Goal: Task Accomplishment & Management: Complete application form

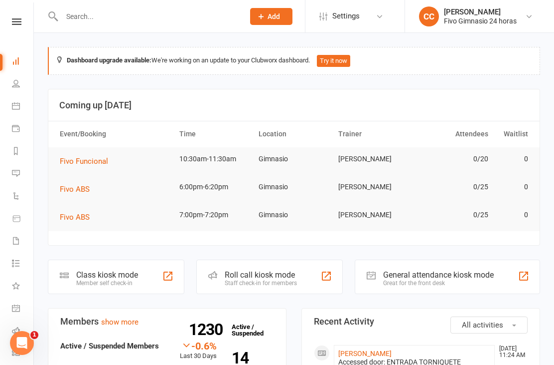
click at [194, 11] on input "text" at bounding box center [148, 16] width 179 height 14
click at [201, 22] on input "text" at bounding box center [148, 16] width 179 height 14
click at [185, 13] on input "text" at bounding box center [148, 16] width 179 height 14
click at [144, 11] on input "text" at bounding box center [148, 16] width 179 height 14
click at [179, 20] on input "text" at bounding box center [148, 16] width 179 height 14
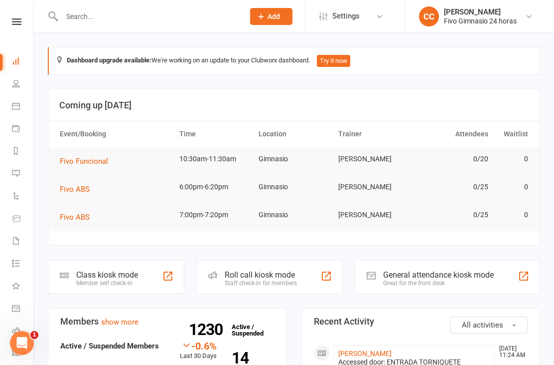
click at [182, 9] on input "text" at bounding box center [148, 16] width 179 height 14
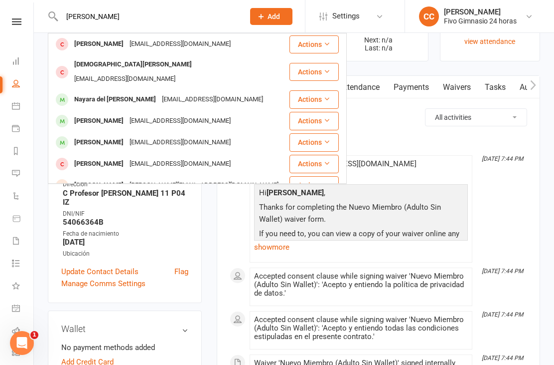
type input "Velez"
click at [234, 114] on div "johannavelezmoreno@hotmail.com" at bounding box center [180, 121] width 107 height 14
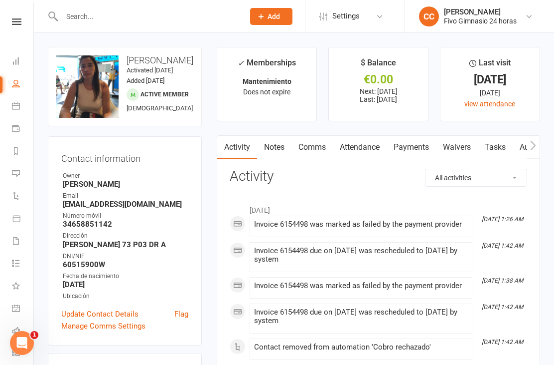
click at [461, 153] on link "Waivers" at bounding box center [457, 147] width 42 height 23
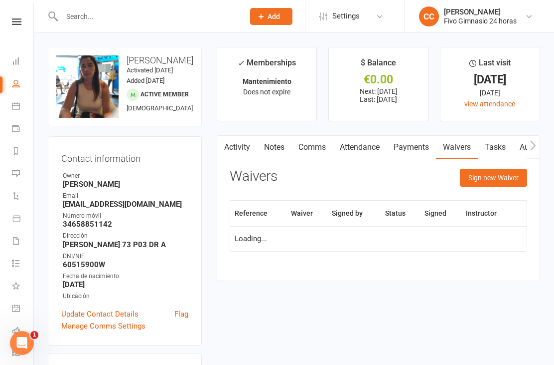
click at [493, 180] on button "Sign new Waiver" at bounding box center [493, 178] width 67 height 18
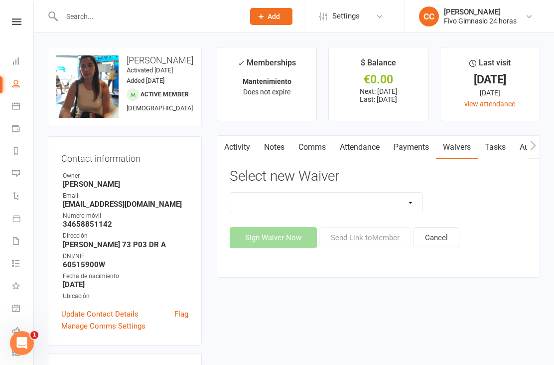
click at [373, 197] on select "Actualización De Datos De Pago Alta Online Certificación Finalización Contrato …" at bounding box center [326, 202] width 192 height 20
select select "2439"
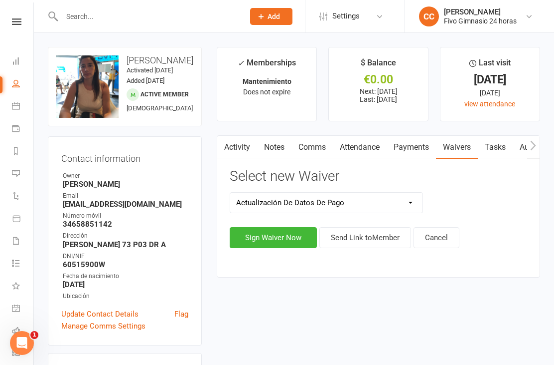
click at [268, 237] on button "Sign Waiver Now" at bounding box center [273, 237] width 87 height 21
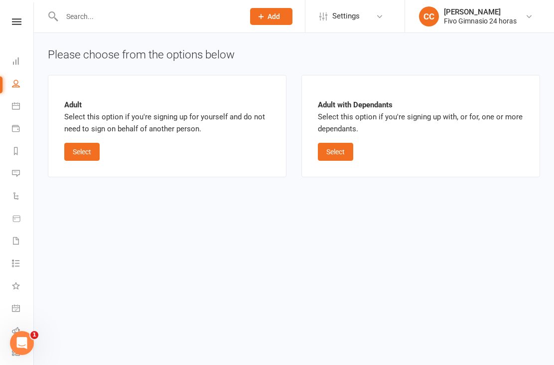
click at [90, 155] on button "Select" at bounding box center [81, 152] width 35 height 18
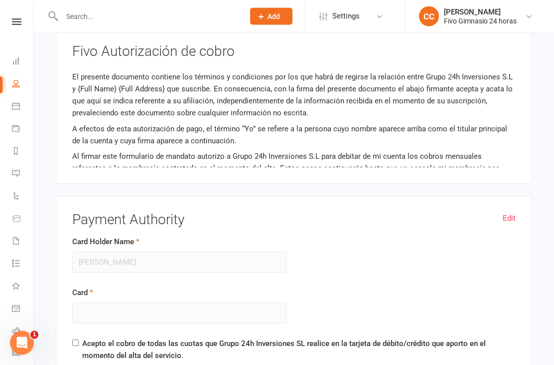
scroll to position [549, 0]
click at [504, 217] on link "Edit" at bounding box center [509, 218] width 13 height 12
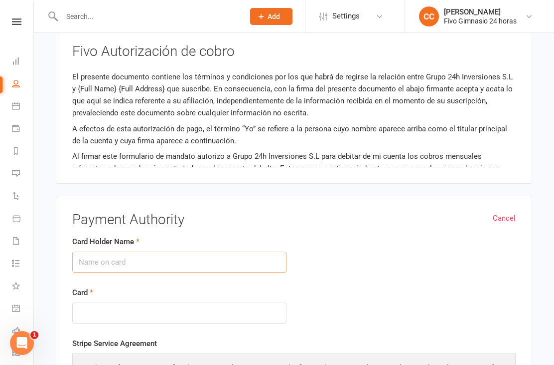
click at [99, 257] on input "Card Holder Name" at bounding box center [179, 261] width 214 height 21
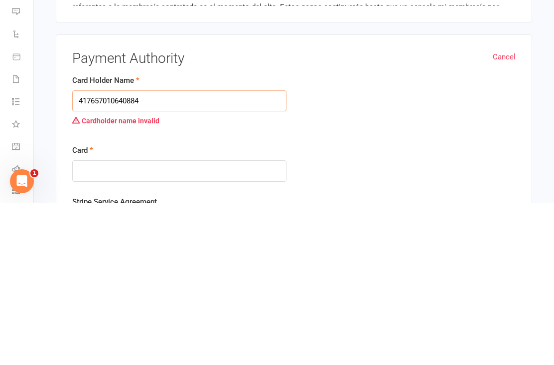
type input "4176570106408844"
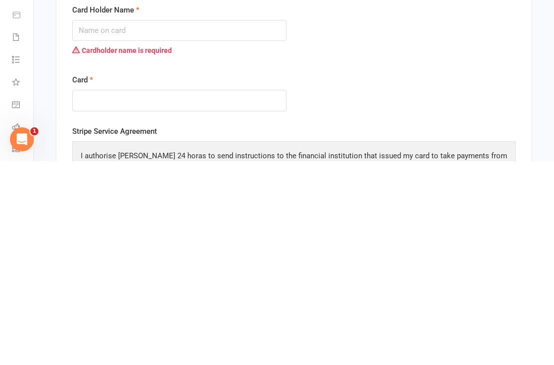
click at [96, 223] on input "Card Holder Name" at bounding box center [179, 233] width 214 height 21
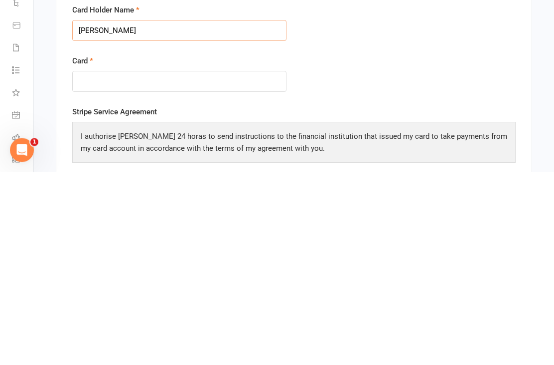
scroll to position [587, 0]
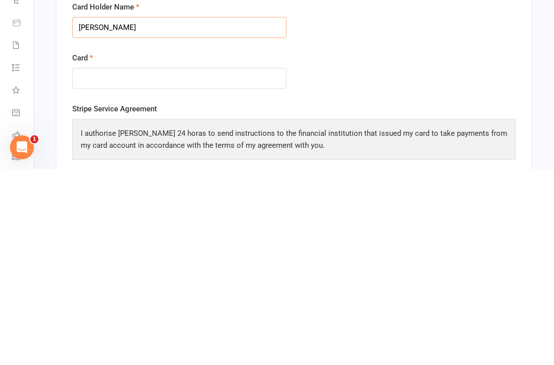
type input "Johanna velez"
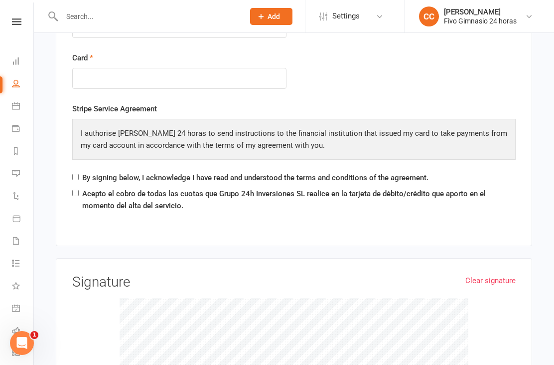
click at [71, 182] on div "Cancel Payment Authority Card Holder Name Johanna velez Card Stripe Service Agr…" at bounding box center [294, 103] width 477 height 285
click at [77, 190] on input "Acepto el cobro de todas las cuotas que Grupo 24h Inversiones SL realice en la …" at bounding box center [75, 192] width 6 height 6
checkbox input "true"
click at [74, 176] on input "By signing below, I acknowledge I have read and understood the terms and condit…" at bounding box center [75, 177] width 6 height 6
checkbox input "true"
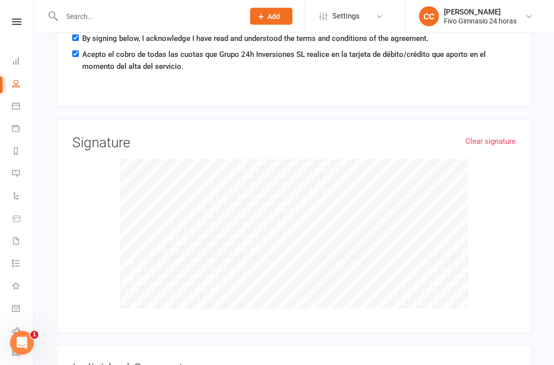
scroll to position [924, 0]
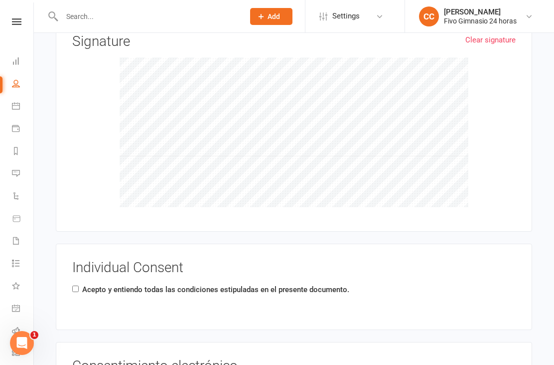
click at [79, 287] on input "Acepto y entiendo todas las condiciones estipuladas en el presente documento." at bounding box center [75, 288] width 6 height 6
checkbox input "true"
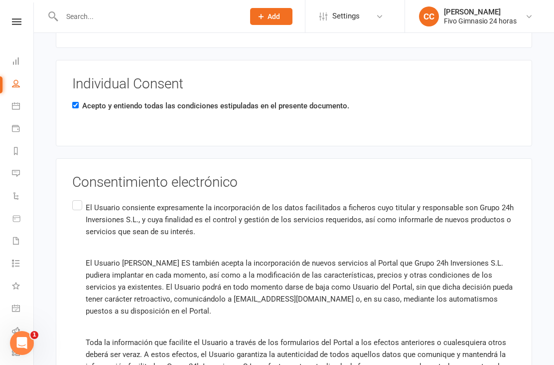
click at [76, 199] on label "El Usuario consiente expresamente la incorporación de los datos facilitados a f…" at bounding box center [294, 314] width 444 height 233
click at [76, 198] on input "El Usuario consiente expresamente la incorporación de los datos facilitados a f…" at bounding box center [75, 198] width 6 height 0
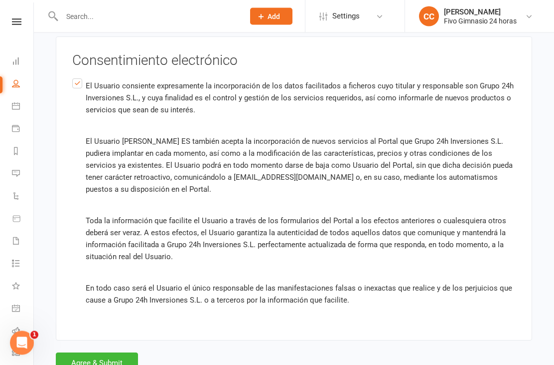
click at [95, 364] on button "Agree & Submit" at bounding box center [97, 363] width 82 height 21
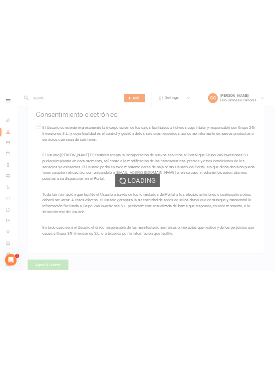
scroll to position [0, 0]
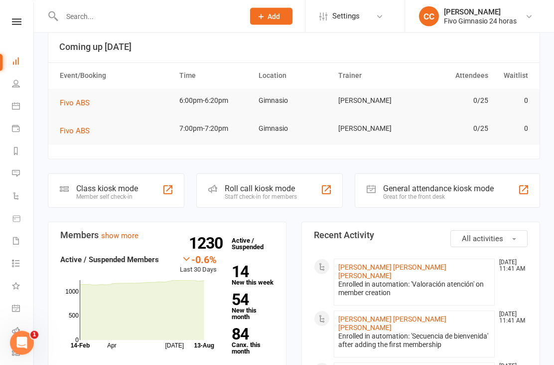
scroll to position [62, 0]
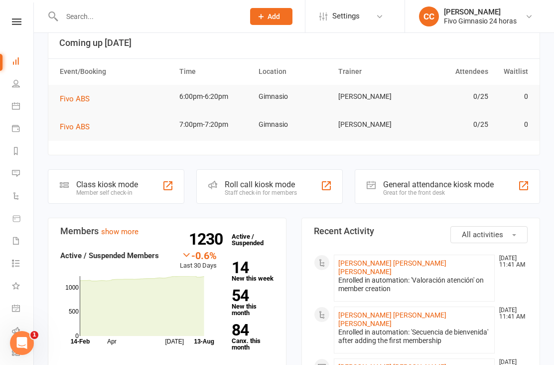
click at [408, 264] on link "[PERSON_NAME] [PERSON_NAME] [PERSON_NAME]" at bounding box center [393, 267] width 108 height 16
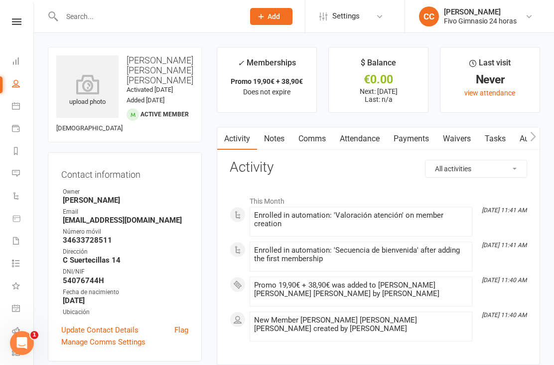
click at [74, 86] on icon at bounding box center [87, 84] width 62 height 20
click at [91, 84] on icon at bounding box center [87, 84] width 62 height 20
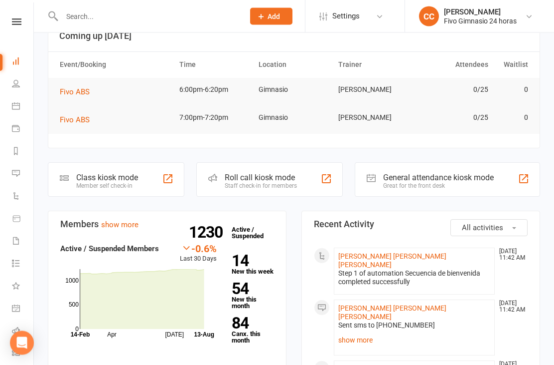
scroll to position [69, 0]
click at [393, 259] on link "[PERSON_NAME] [PERSON_NAME] [PERSON_NAME]" at bounding box center [393, 260] width 108 height 16
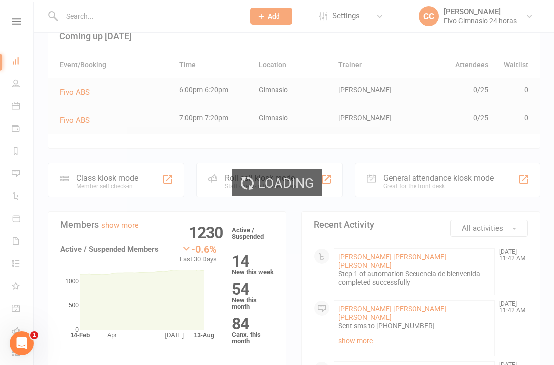
scroll to position [0, 0]
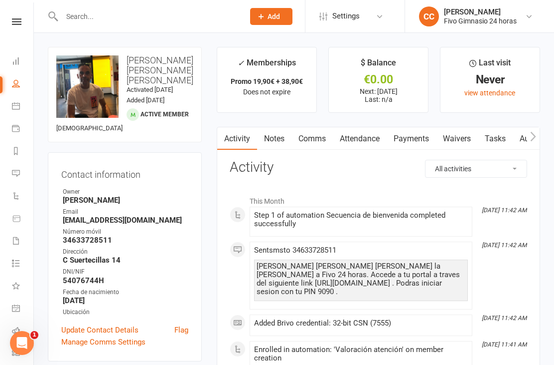
click at [451, 142] on link "Waivers" at bounding box center [457, 138] width 42 height 23
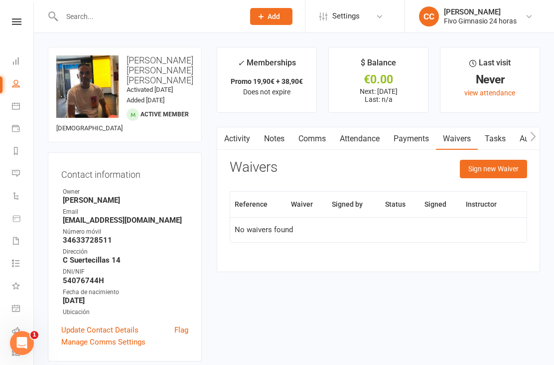
click at [488, 173] on button "Sign new Waiver" at bounding box center [493, 169] width 67 height 18
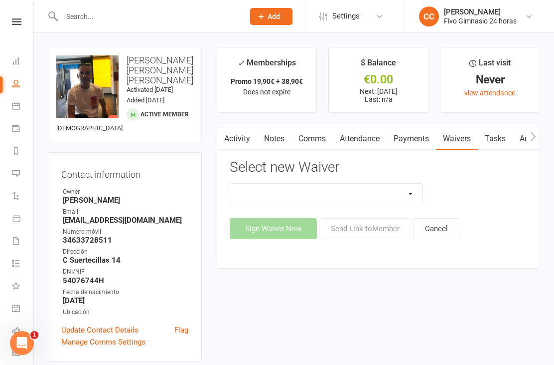
click at [358, 185] on select "Actualización De Datos De Pago Alta Online Certificación Finalización Contrato …" at bounding box center [326, 194] width 192 height 20
select select "1939"
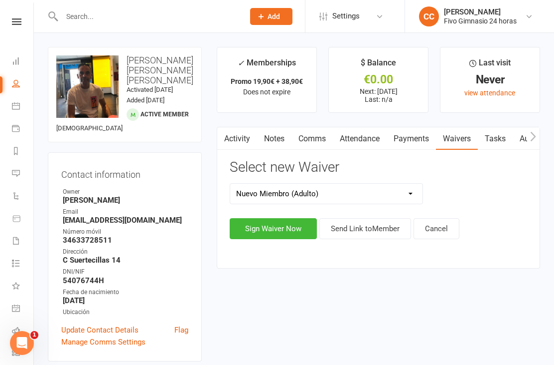
click at [261, 230] on button "Sign Waiver Now" at bounding box center [273, 228] width 87 height 21
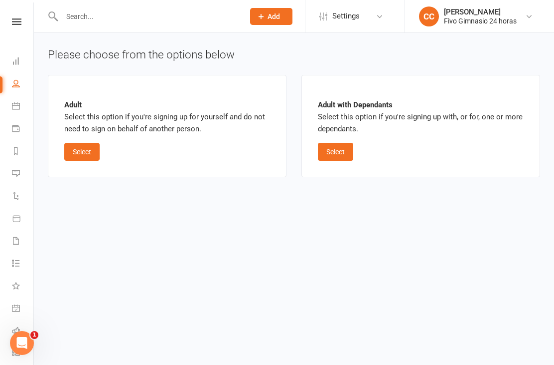
click at [87, 146] on button "Select" at bounding box center [81, 152] width 35 height 18
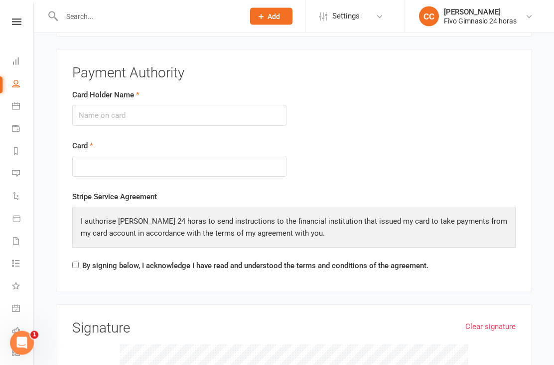
scroll to position [1123, 0]
click at [167, 115] on input "Card Holder Name" at bounding box center [179, 115] width 214 height 21
type input "[PERSON_NAME] [PERSON_NAME] [PERSON_NAME]"
click at [184, 156] on div at bounding box center [179, 166] width 214 height 21
click at [149, 166] on div at bounding box center [179, 166] width 214 height 21
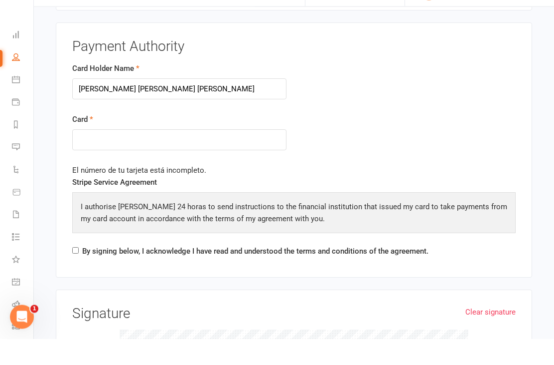
click at [192, 156] on div at bounding box center [179, 166] width 214 height 21
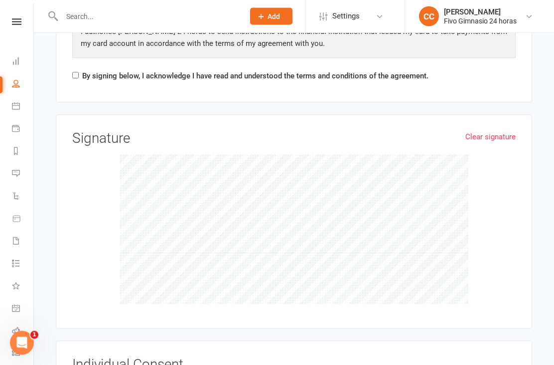
scroll to position [1309, 0]
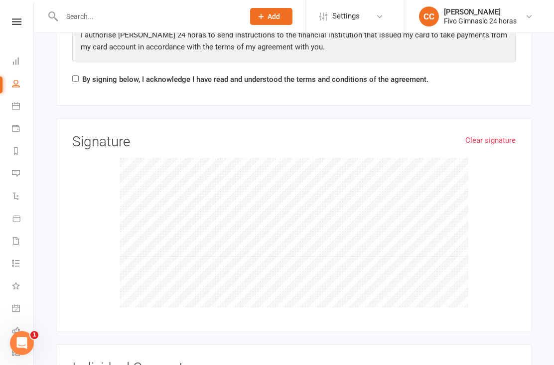
click at [83, 73] on label "By signing below, I acknowledge I have read and understood the terms and condit…" at bounding box center [255, 79] width 347 height 12
click at [79, 75] on input "By signing below, I acknowledge I have read and understood the terms and condit…" at bounding box center [75, 78] width 6 height 6
checkbox input "true"
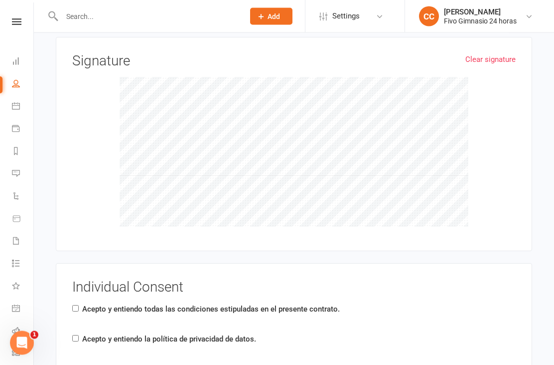
click at [85, 303] on label "Acepto y entiendo todas las condiciones estipuladas en el presente contrato." at bounding box center [211, 309] width 258 height 12
click at [79, 305] on input "Acepto y entiendo todas las condiciones estipuladas en el presente contrato." at bounding box center [75, 308] width 6 height 6
checkbox input "true"
click at [84, 333] on label "Acepto y entiendo la política de privacidad de datos." at bounding box center [169, 339] width 174 height 12
click at [79, 335] on input "Acepto y entiendo la política de privacidad de datos." at bounding box center [75, 338] width 6 height 6
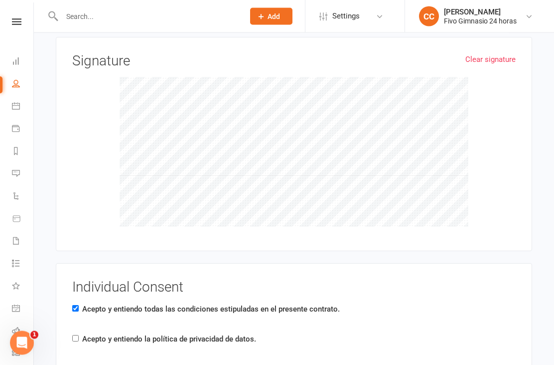
checkbox input "true"
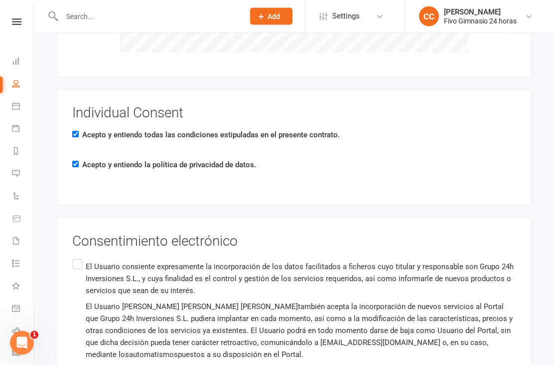
click at [88, 267] on p "El Usuario consiente expresamente la incorporación de los datos facilitados a f…" at bounding box center [301, 279] width 430 height 36
click at [79, 257] on input "El Usuario consiente expresamente la incorporación de los datos facilitados a f…" at bounding box center [75, 257] width 6 height 0
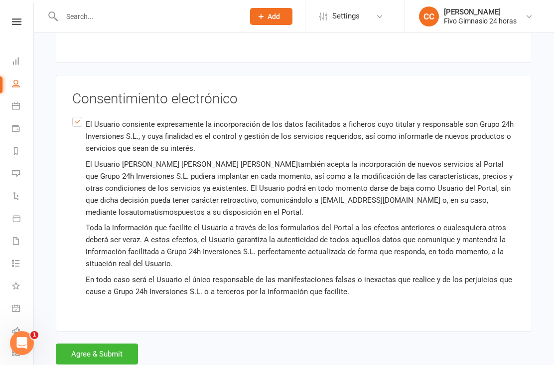
click at [115, 345] on button "Agree & Submit" at bounding box center [97, 353] width 82 height 21
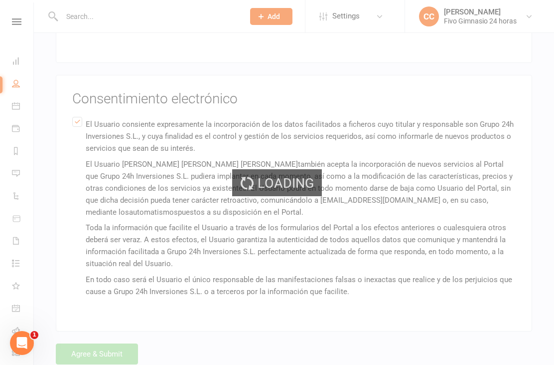
click at [114, 343] on div "Loading" at bounding box center [277, 182] width 554 height 365
click at [118, 339] on div "Loading" at bounding box center [277, 182] width 554 height 365
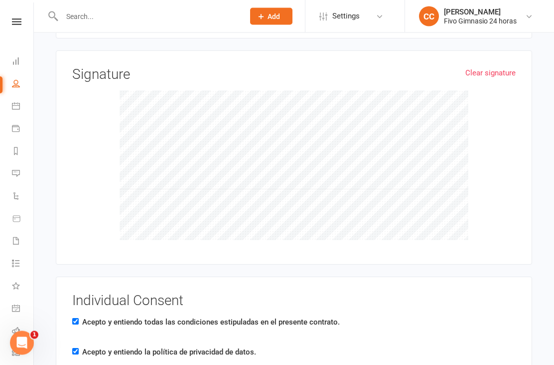
scroll to position [1739, 0]
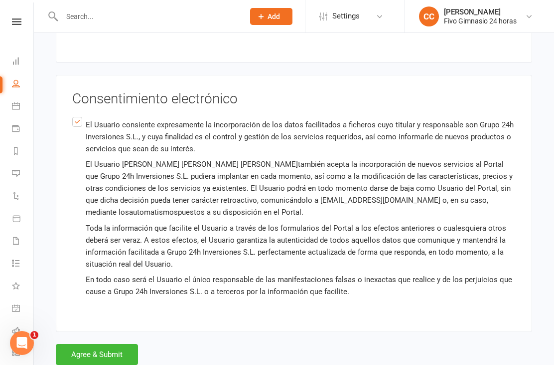
click at [85, 353] on button "Agree & Submit" at bounding box center [97, 354] width 82 height 21
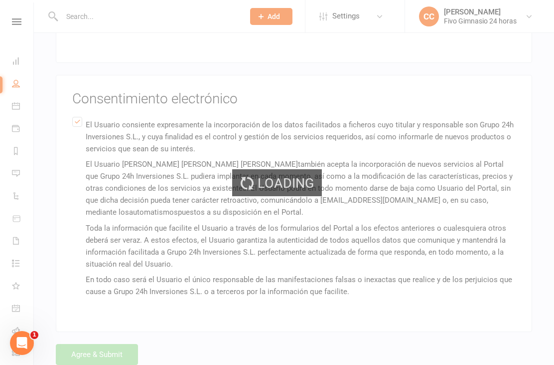
scroll to position [0, 0]
